Goal: Task Accomplishment & Management: Manage account settings

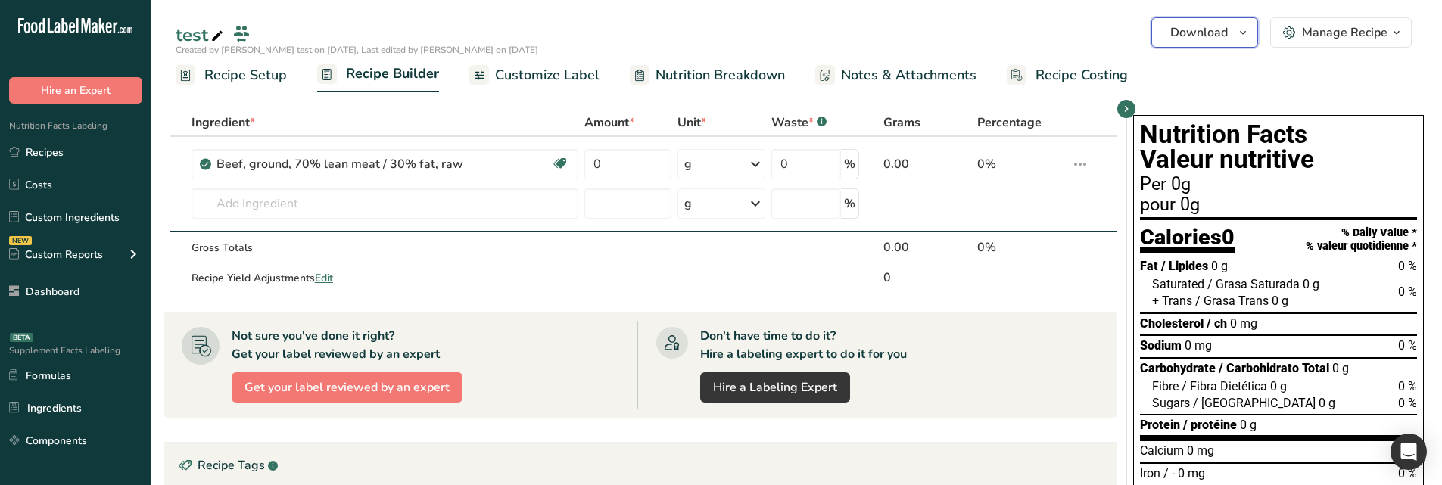
click at [1205, 31] on span "Download" at bounding box center [1199, 32] width 58 height 18
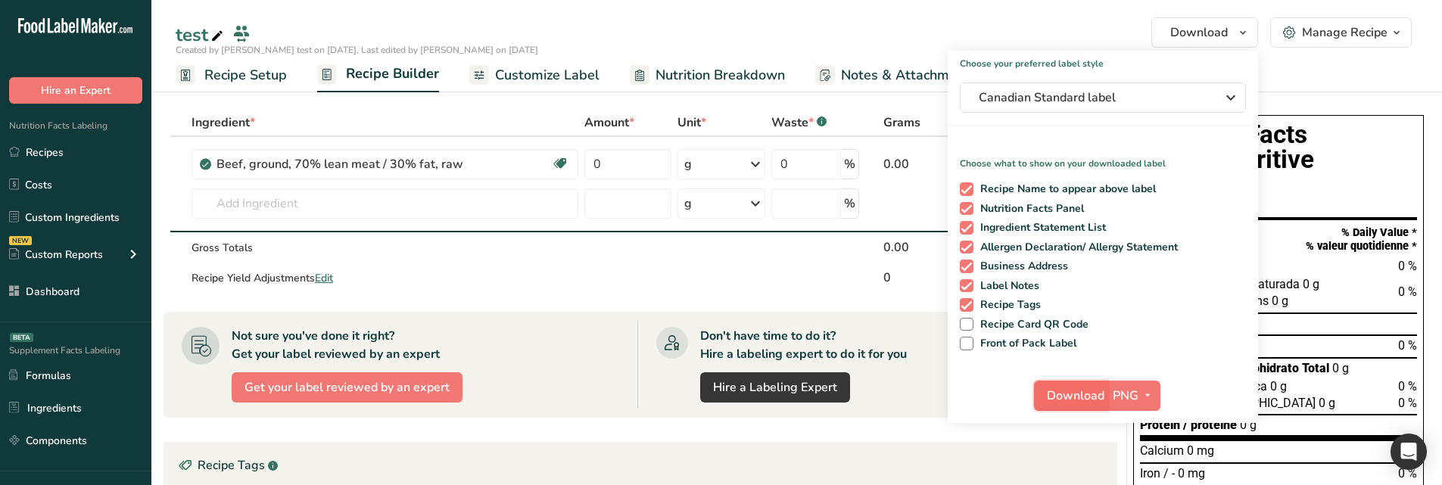
click at [1077, 399] on span "Download" at bounding box center [1076, 396] width 58 height 18
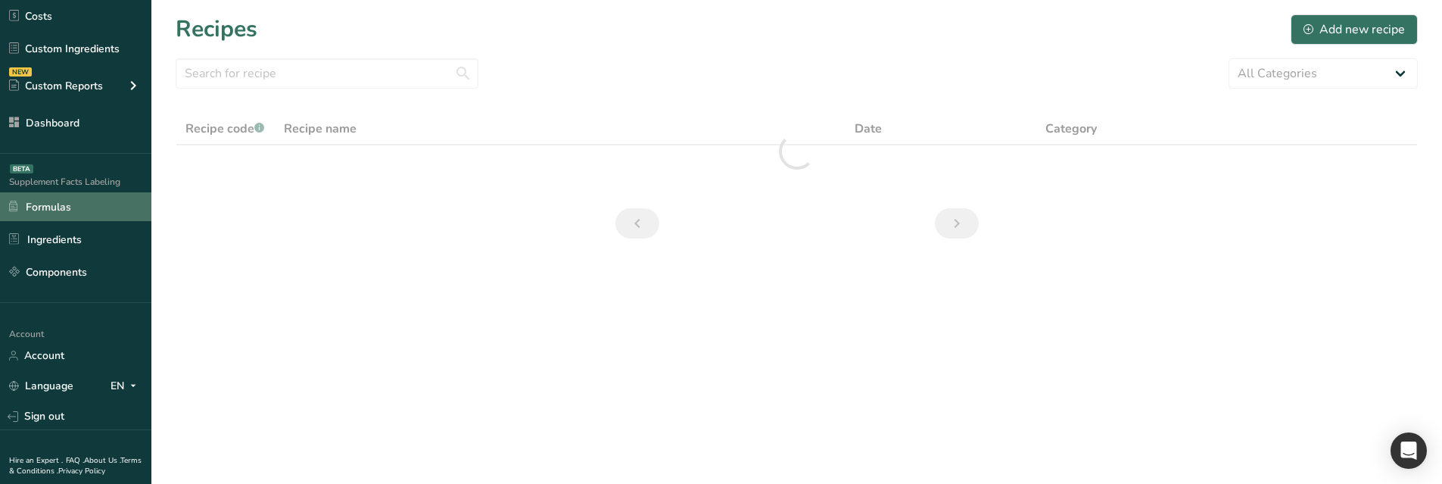
scroll to position [215, 0]
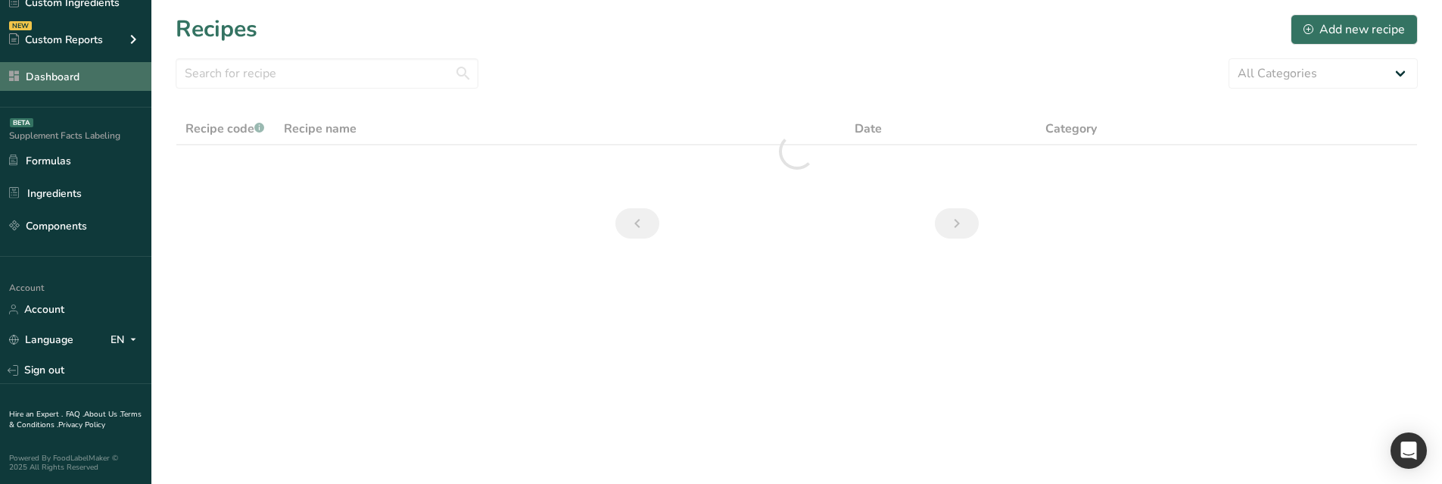
click at [86, 76] on link "Dashboard" at bounding box center [75, 76] width 151 height 29
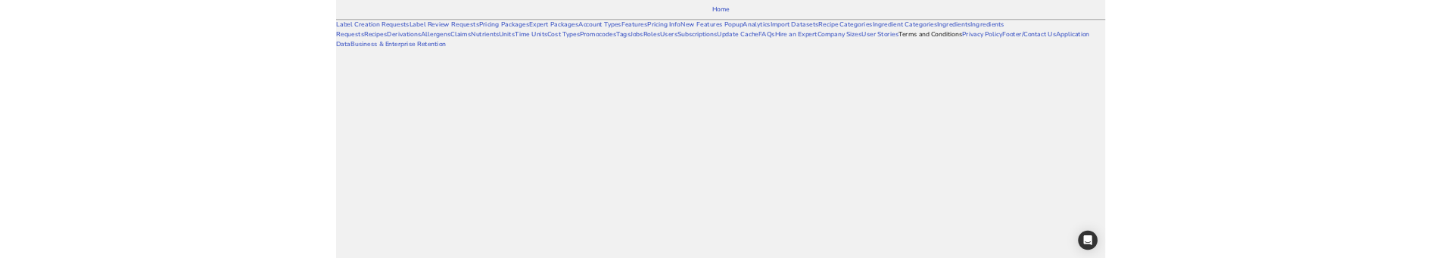
scroll to position [940, 0]
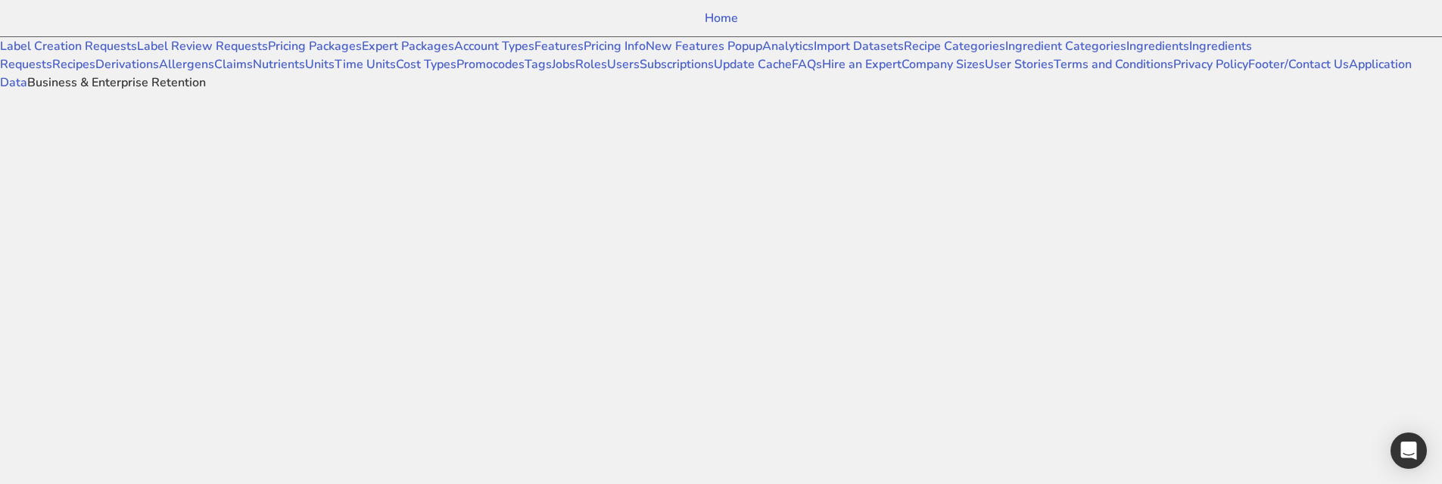
click at [101, 91] on link "Business & Enterprise Retention" at bounding box center [116, 82] width 179 height 17
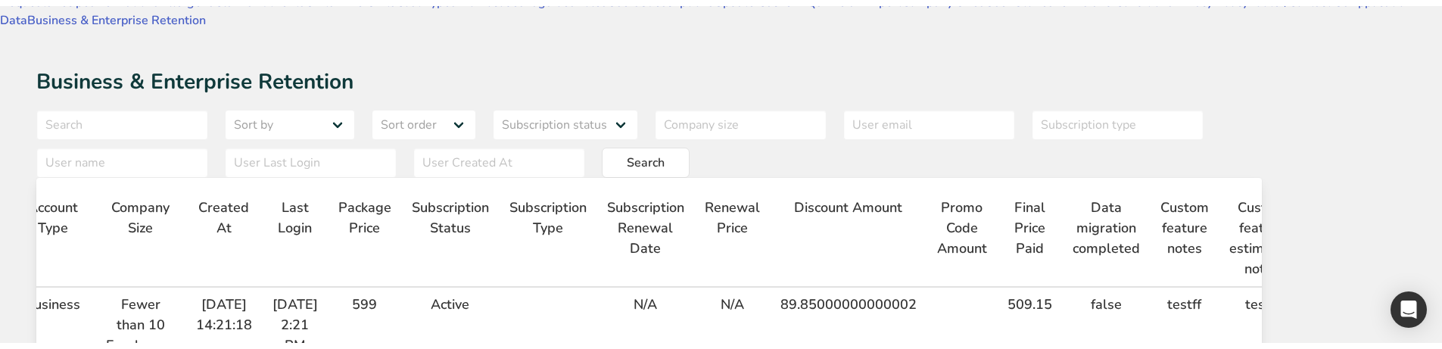
scroll to position [0, 382]
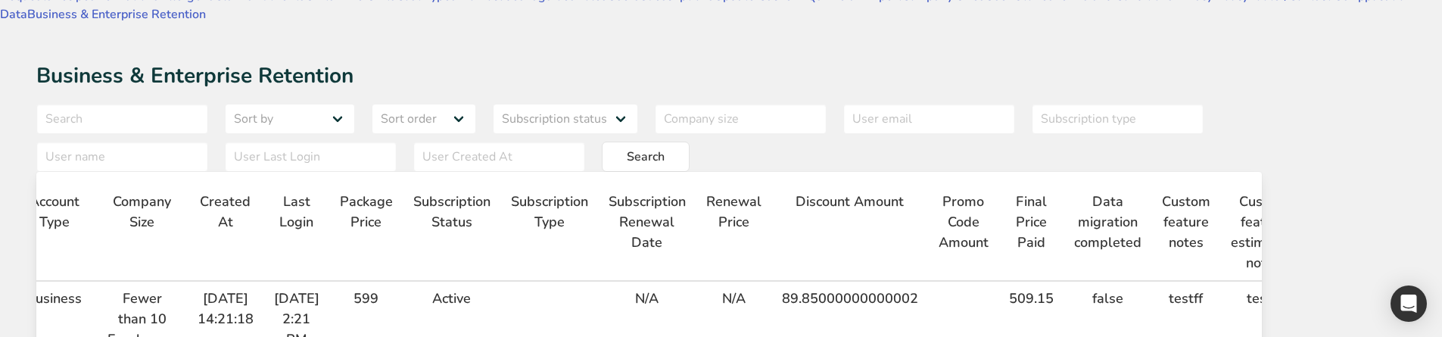
drag, startPoint x: 1139, startPoint y: 191, endPoint x: 1103, endPoint y: 149, distance: 55.8
click at [1053, 159] on span "Final Price Paid" at bounding box center [1031, 221] width 45 height 61
copy span "Final Price Paid"
drag, startPoint x: 818, startPoint y: 180, endPoint x: 757, endPoint y: 141, distance: 72.8
click at [686, 159] on span "Subscription Renewal Date" at bounding box center [646, 221] width 77 height 61
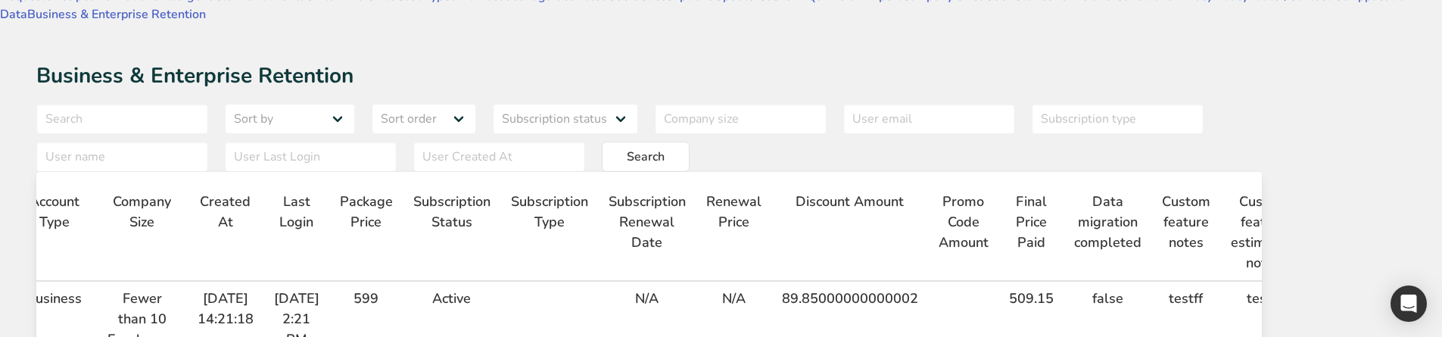
copy span "Subscription Renewal Date"
click at [686, 159] on span "Subscription Renewal Date" at bounding box center [646, 221] width 77 height 61
drag, startPoint x: 810, startPoint y: 188, endPoint x: 758, endPoint y: 154, distance: 62.8
click at [686, 159] on span "Subscription Renewal Date" at bounding box center [646, 221] width 77 height 61
copy span "Subscription Renewal Date"
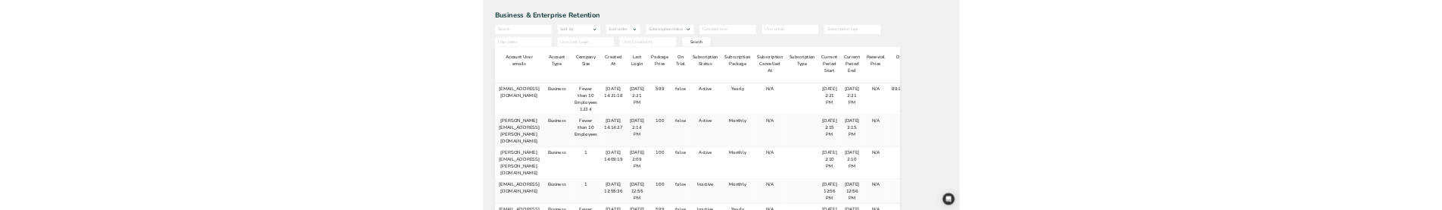
scroll to position [0, 354]
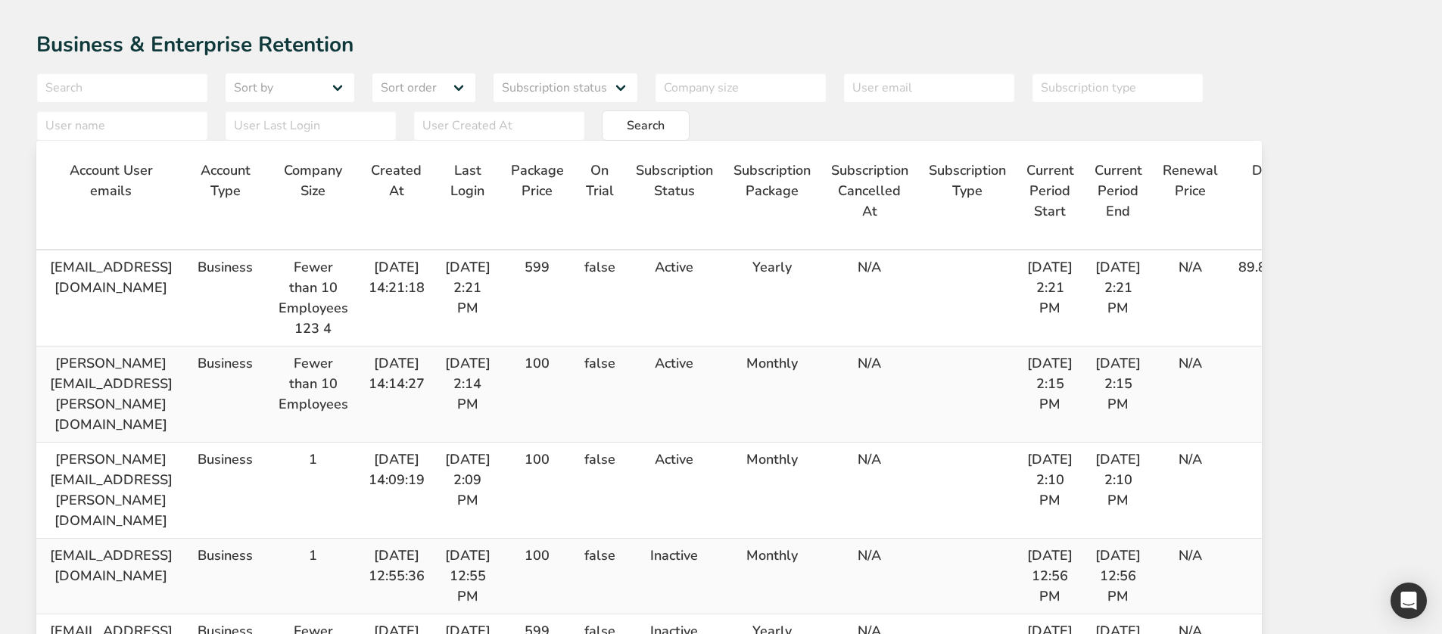
drag, startPoint x: 1193, startPoint y: 145, endPoint x: 1131, endPoint y: 119, distance: 68.2
click at [1016, 154] on th "Subscription Type" at bounding box center [967, 202] width 98 height 97
copy span "Subscription Type"
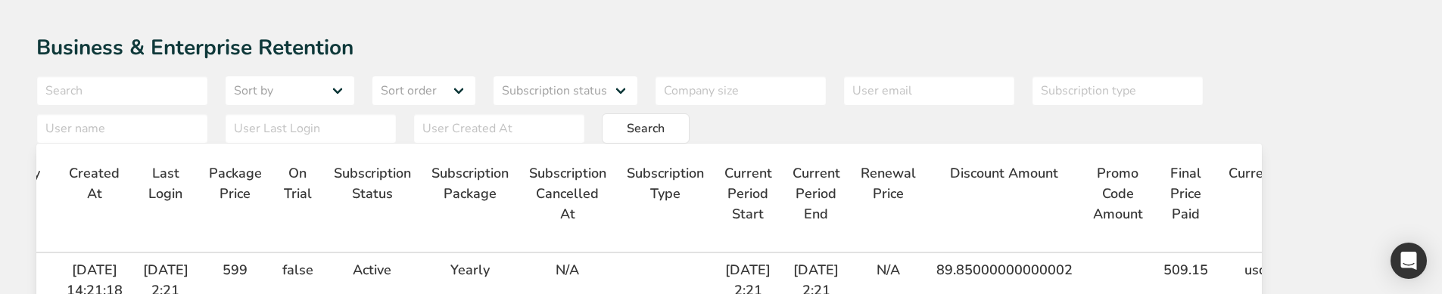
scroll to position [0, 572]
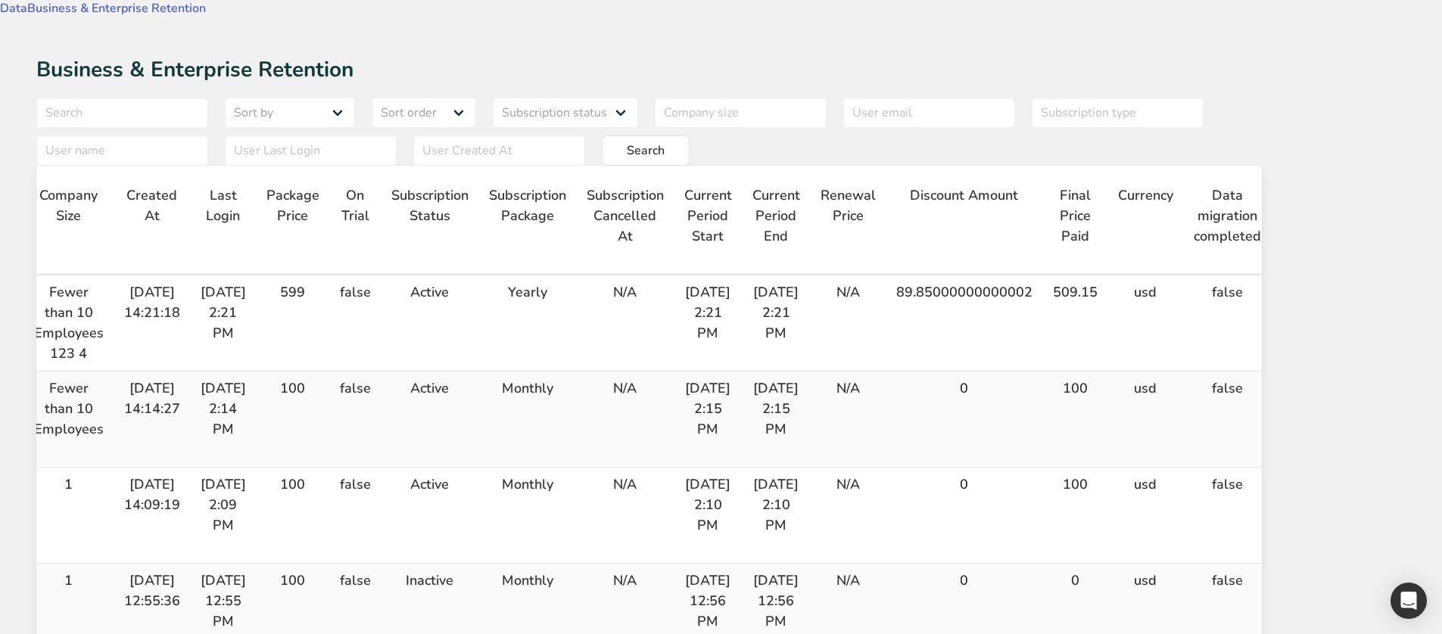
scroll to position [0, 851]
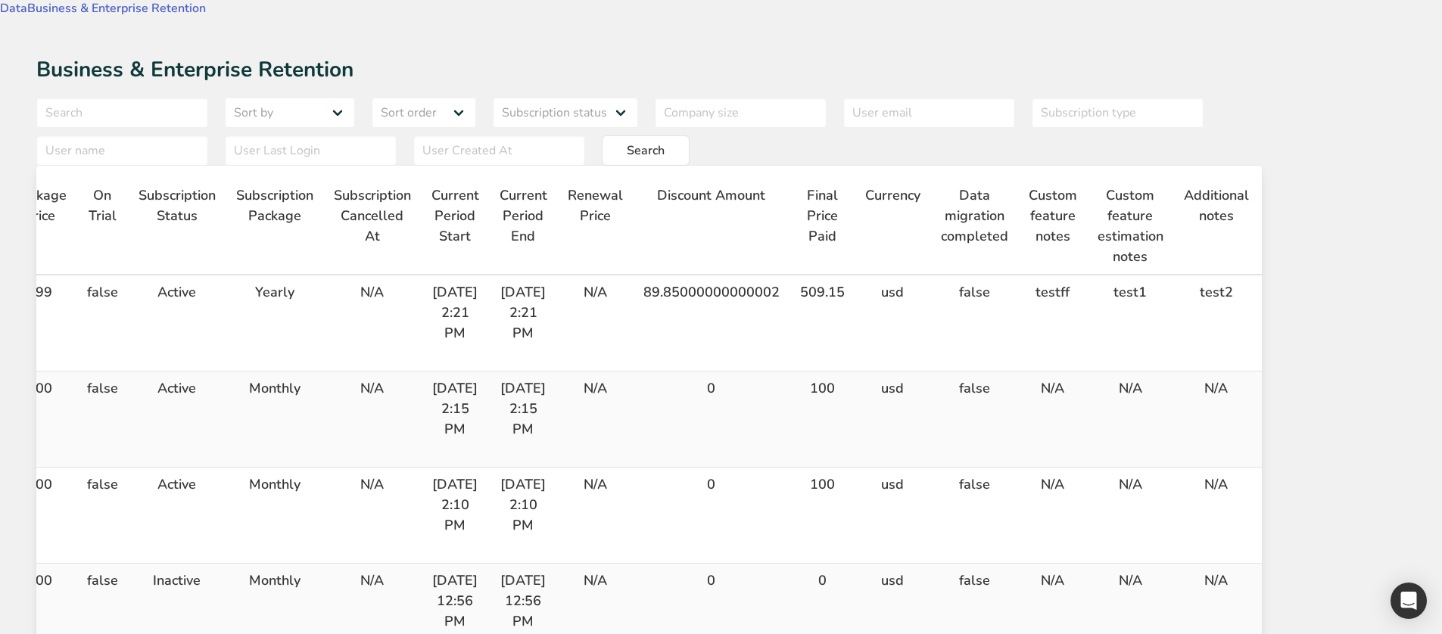
click at [1301, 282] on icon "button" at bounding box center [1292, 295] width 18 height 27
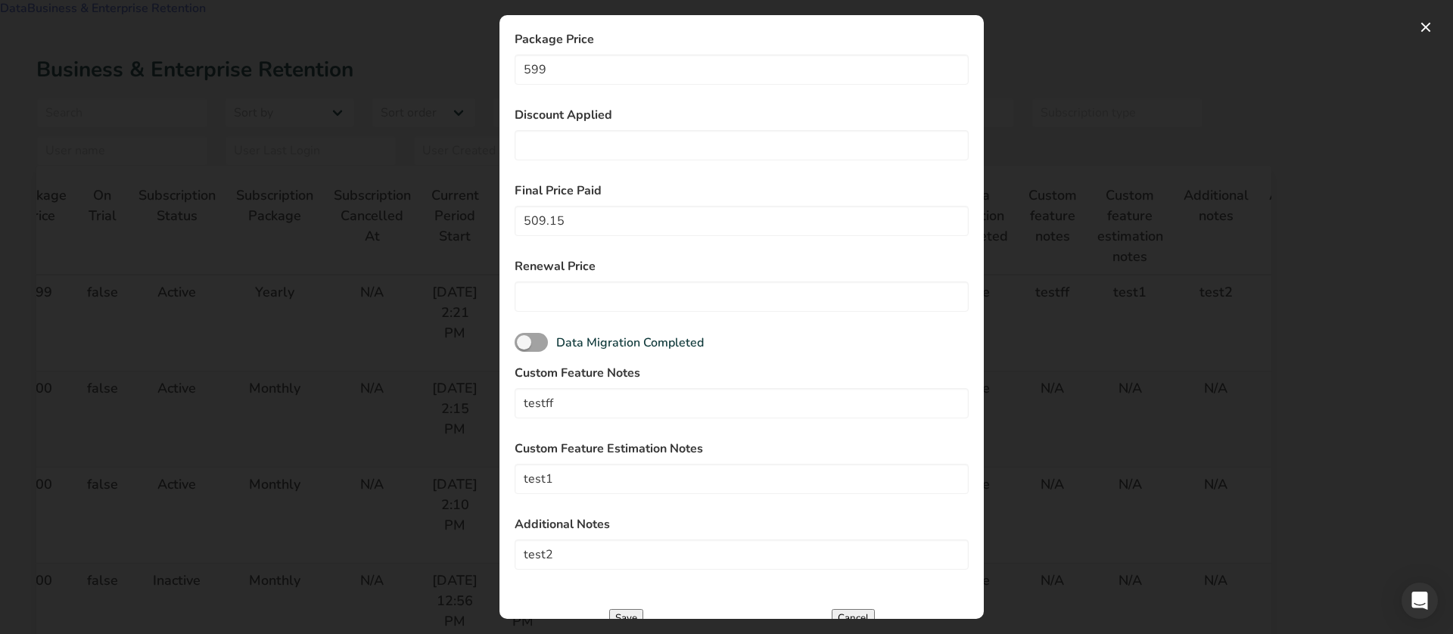
click at [1112, 224] on div at bounding box center [726, 317] width 1453 height 634
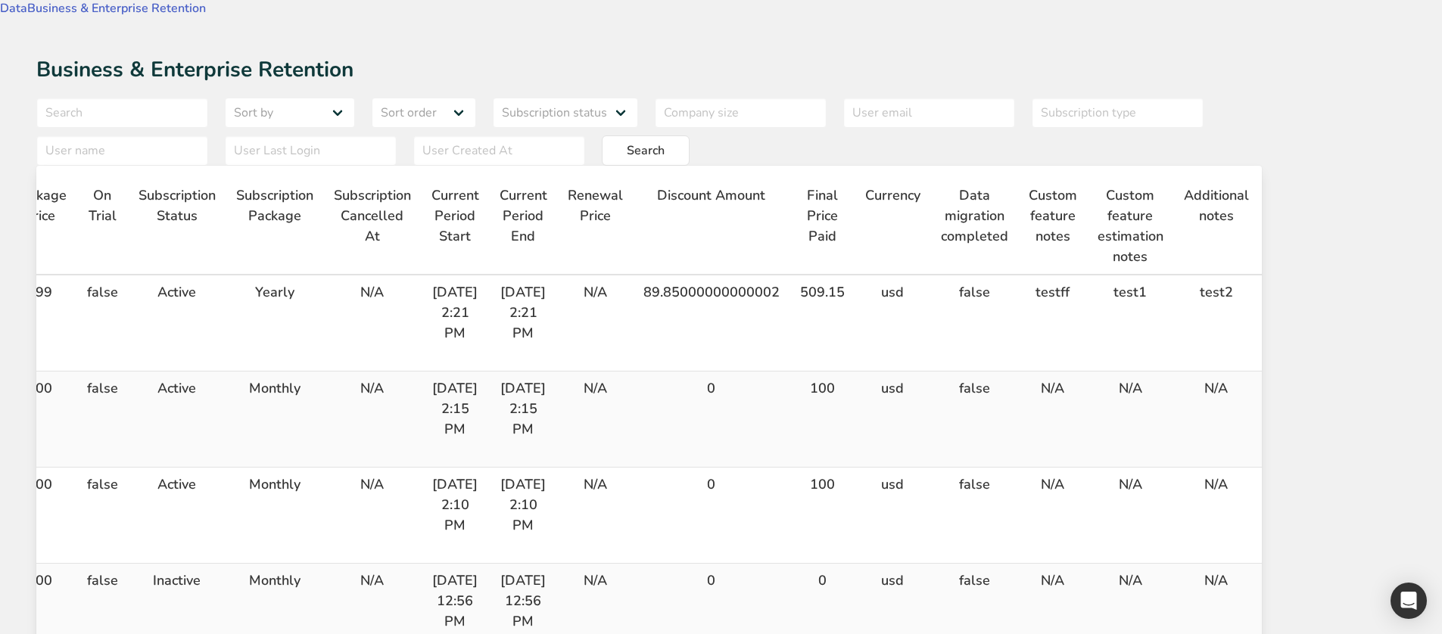
click at [1301, 282] on icon "button" at bounding box center [1292, 295] width 18 height 27
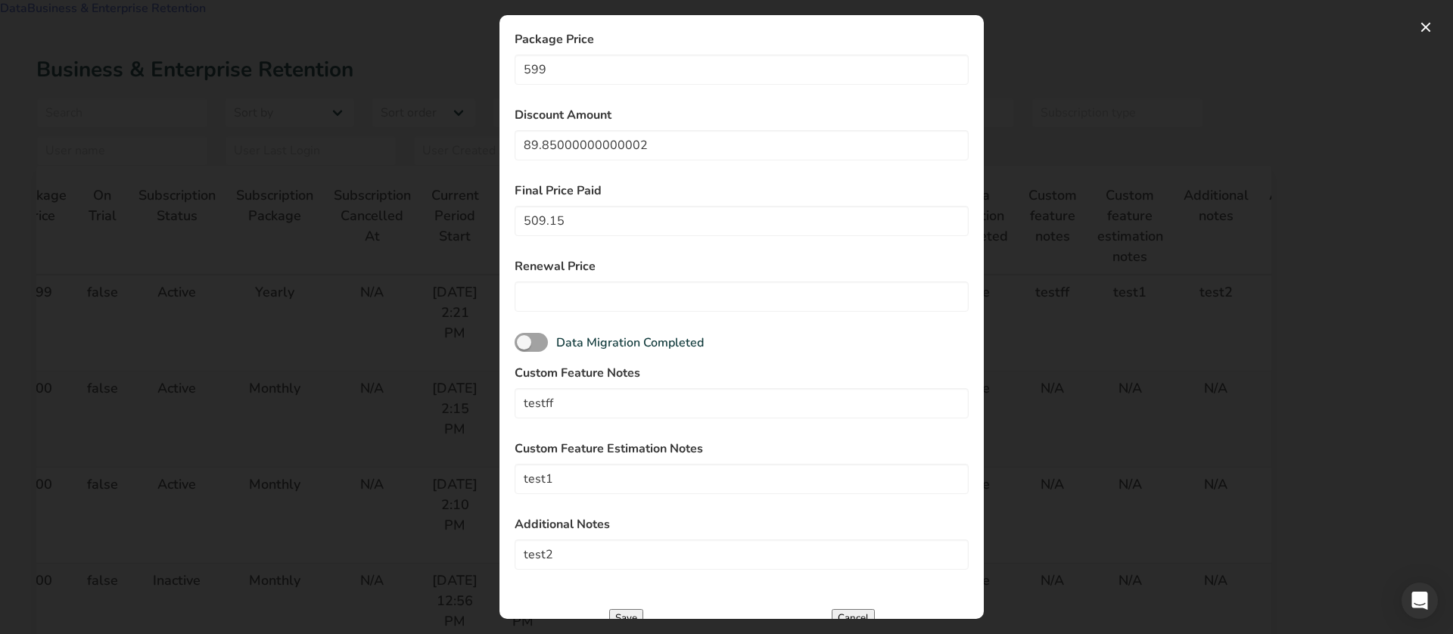
click at [1093, 278] on div at bounding box center [726, 317] width 1453 height 634
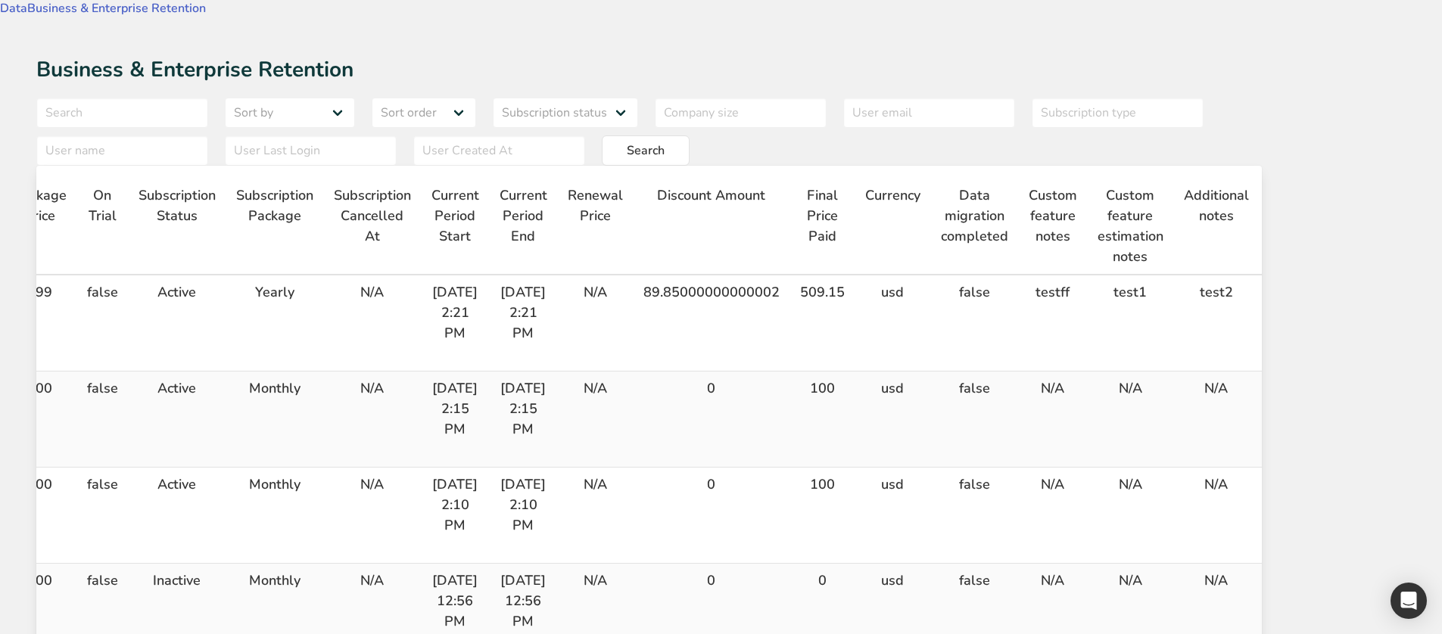
click at [1301, 282] on icon "button" at bounding box center [1292, 295] width 18 height 27
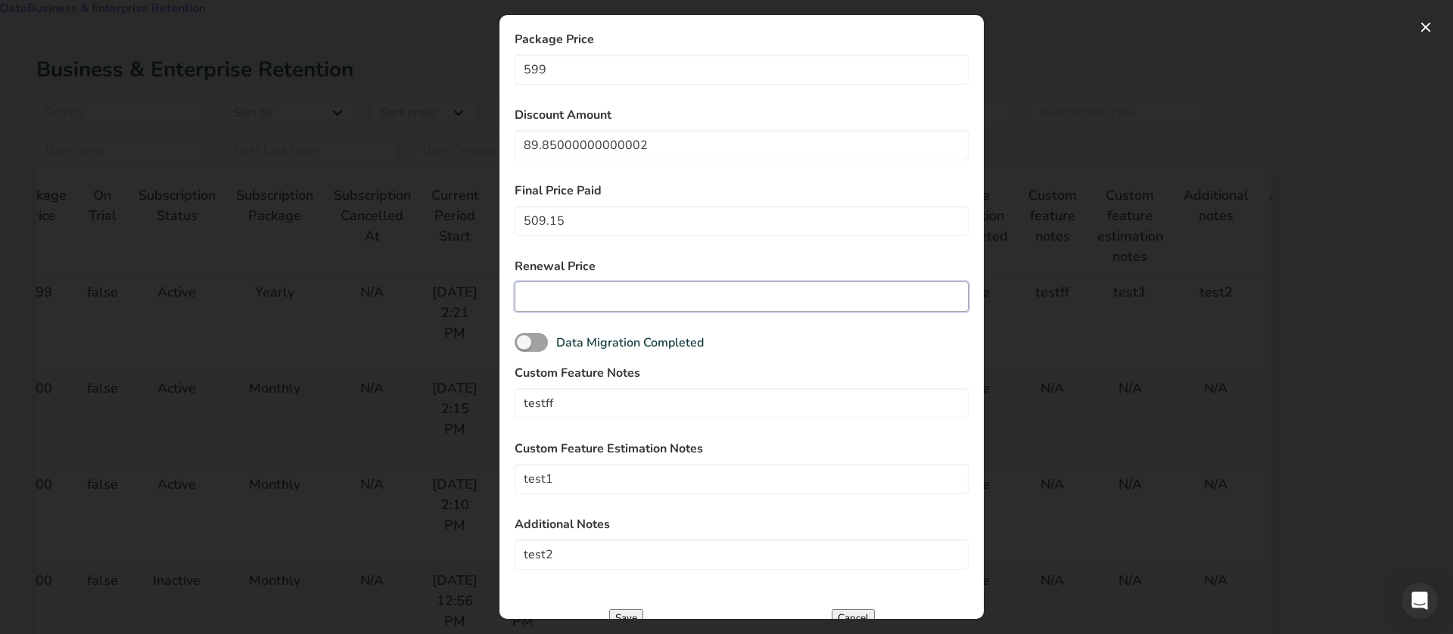
click at [658, 288] on input "number" at bounding box center [742, 297] width 454 height 30
click at [1059, 294] on div at bounding box center [726, 317] width 1453 height 634
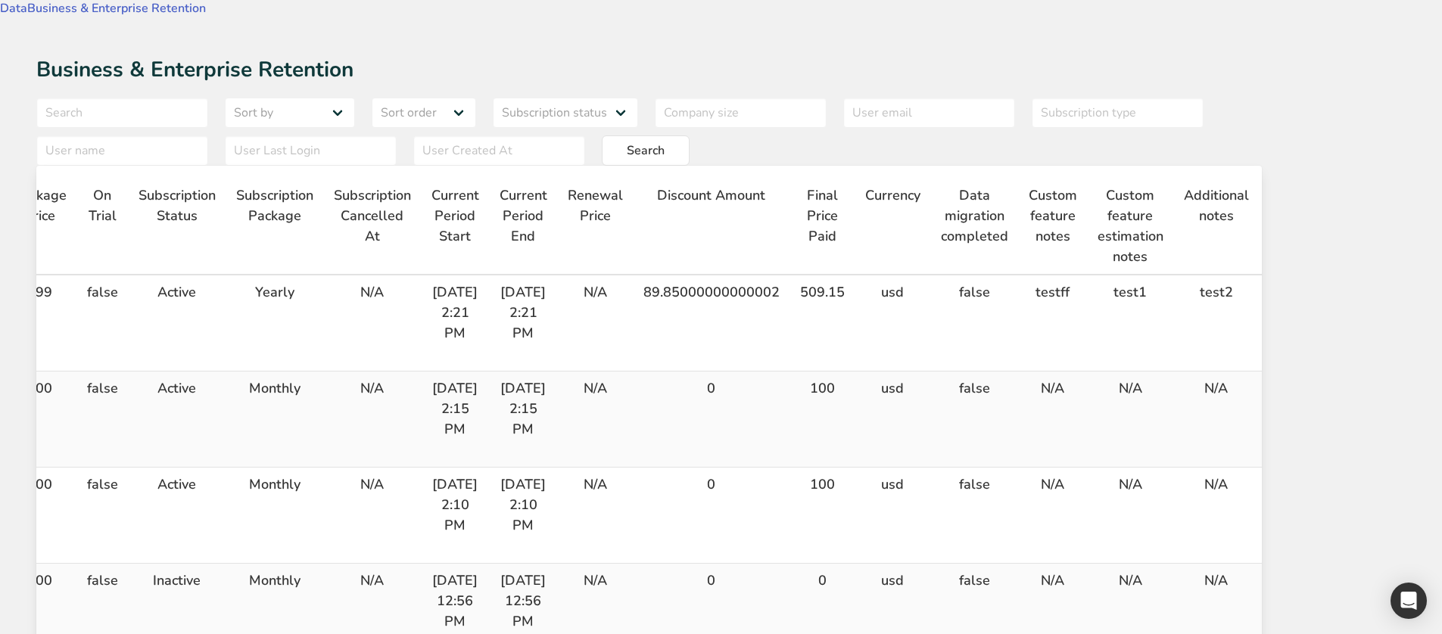
click at [1301, 282] on icon "button" at bounding box center [1292, 295] width 18 height 27
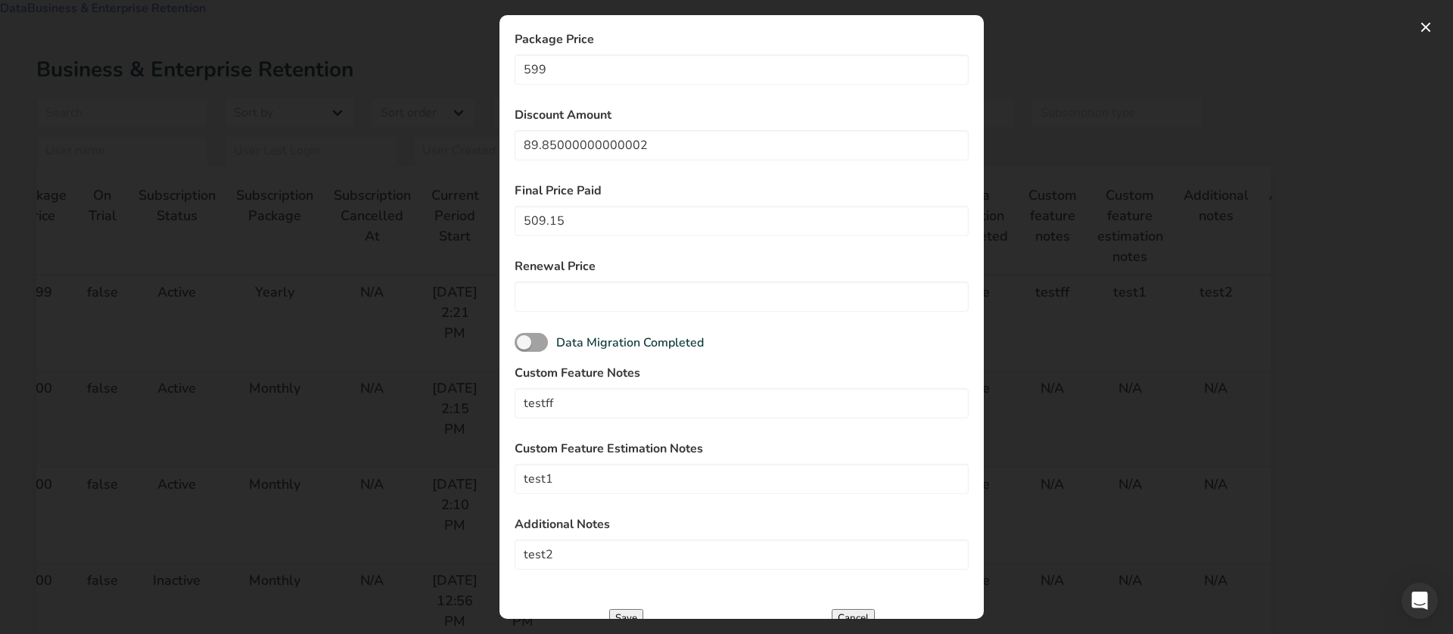
click at [1167, 294] on div at bounding box center [726, 317] width 1453 height 634
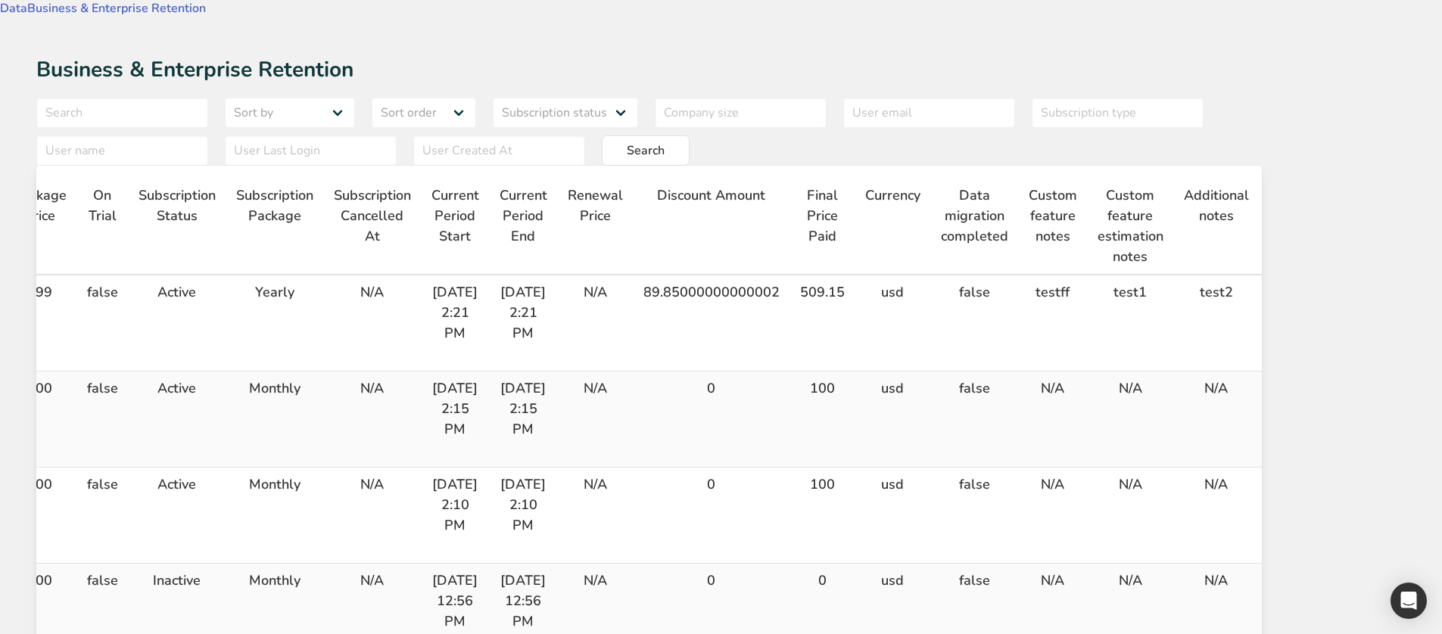
click at [1301, 282] on icon "button" at bounding box center [1292, 295] width 18 height 27
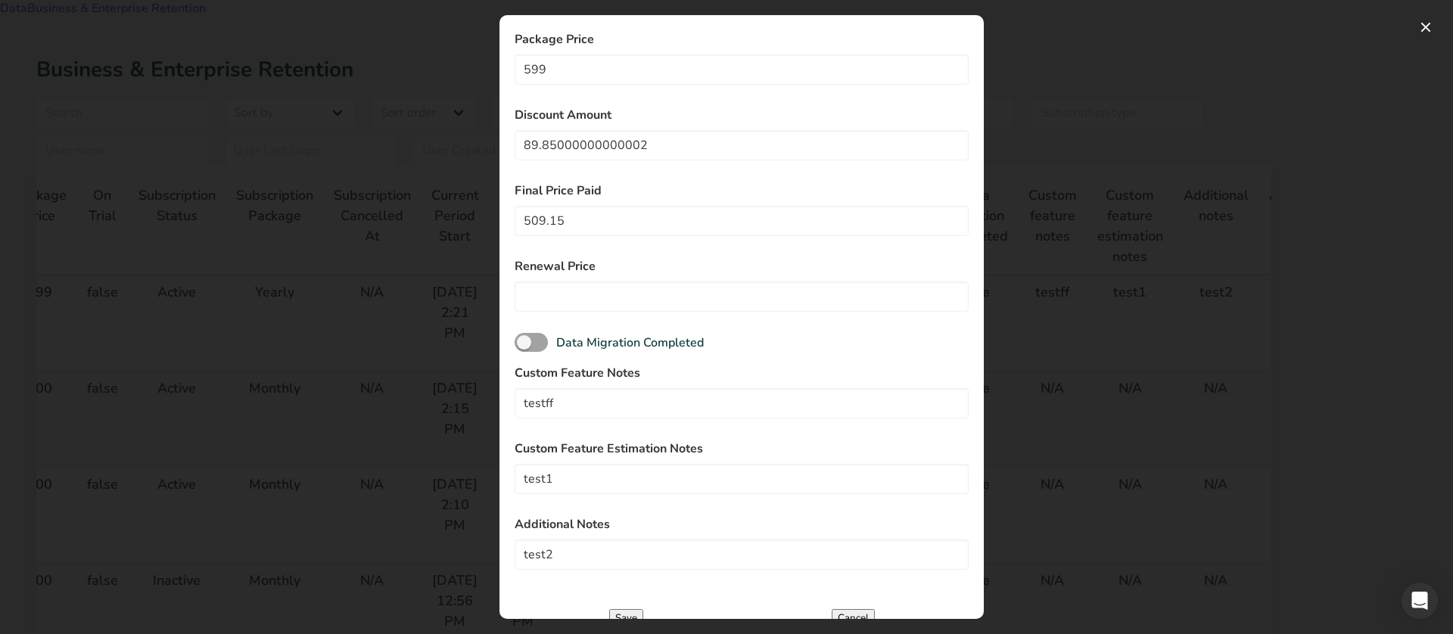
click at [1070, 280] on div at bounding box center [726, 317] width 1453 height 634
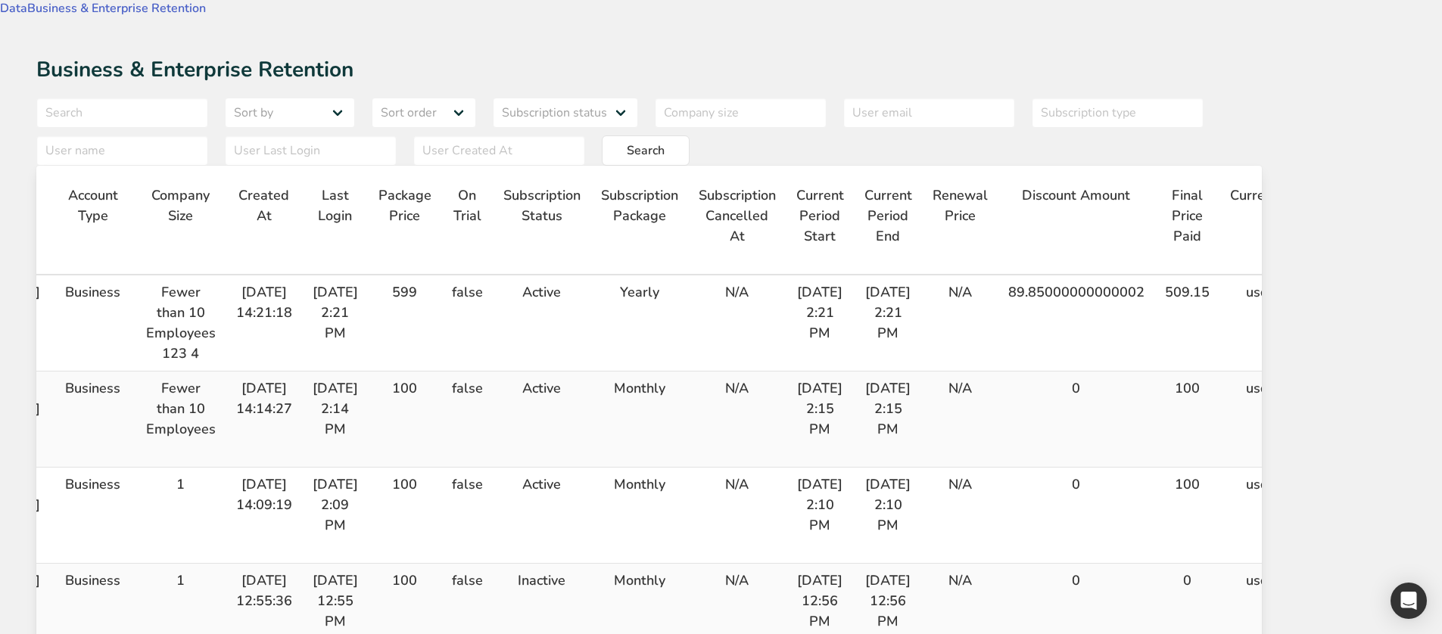
scroll to position [0, 505]
